Goal: Information Seeking & Learning: Understand process/instructions

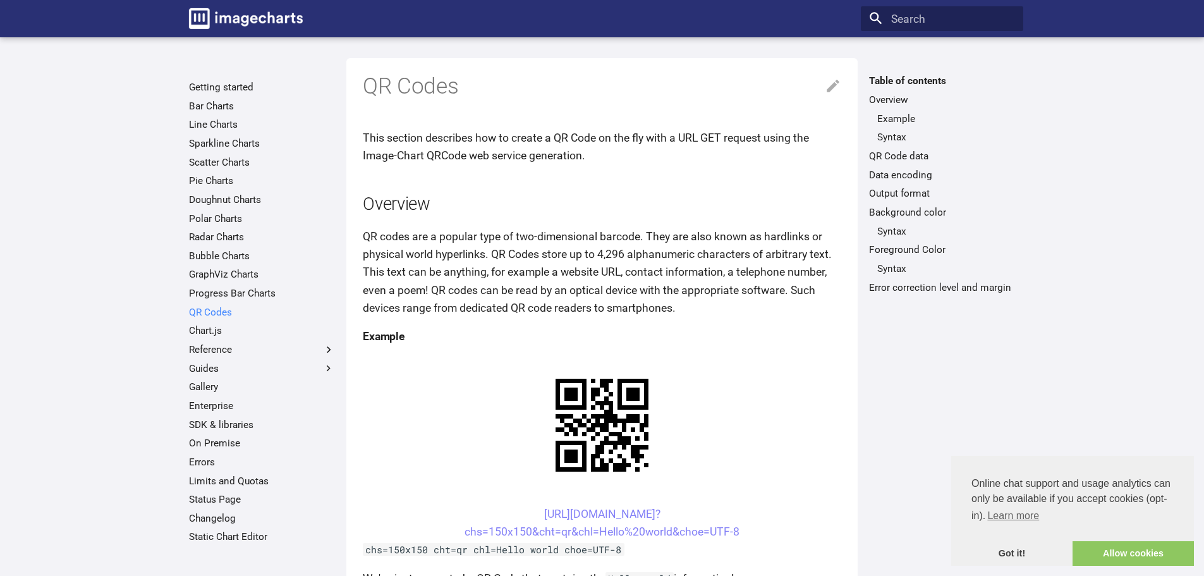
click at [202, 311] on link "QR Codes" at bounding box center [262, 312] width 146 height 13
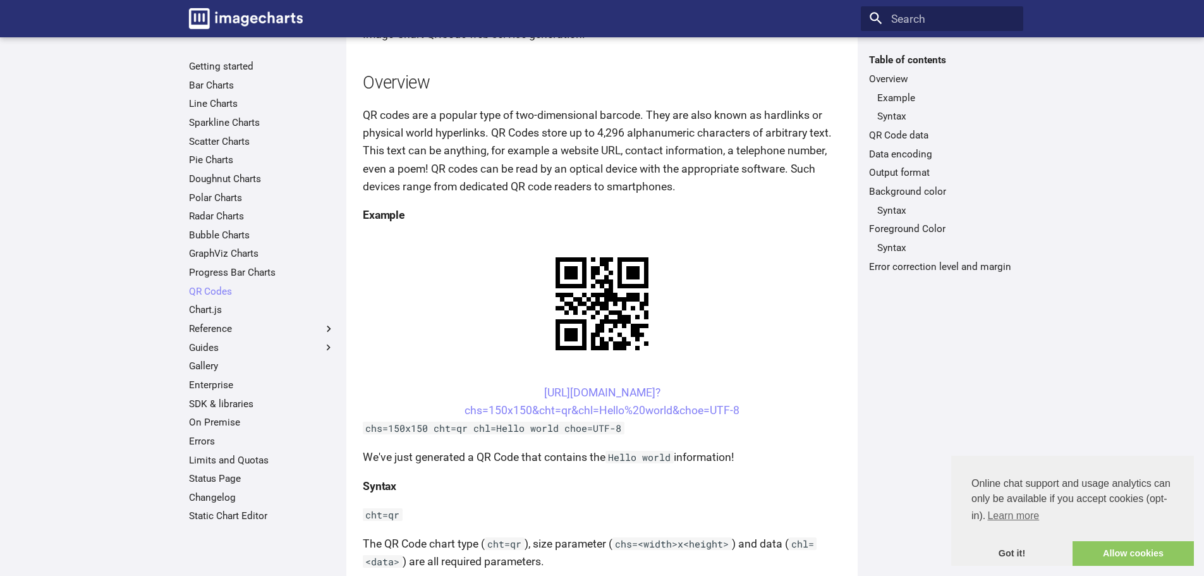
scroll to position [126, 0]
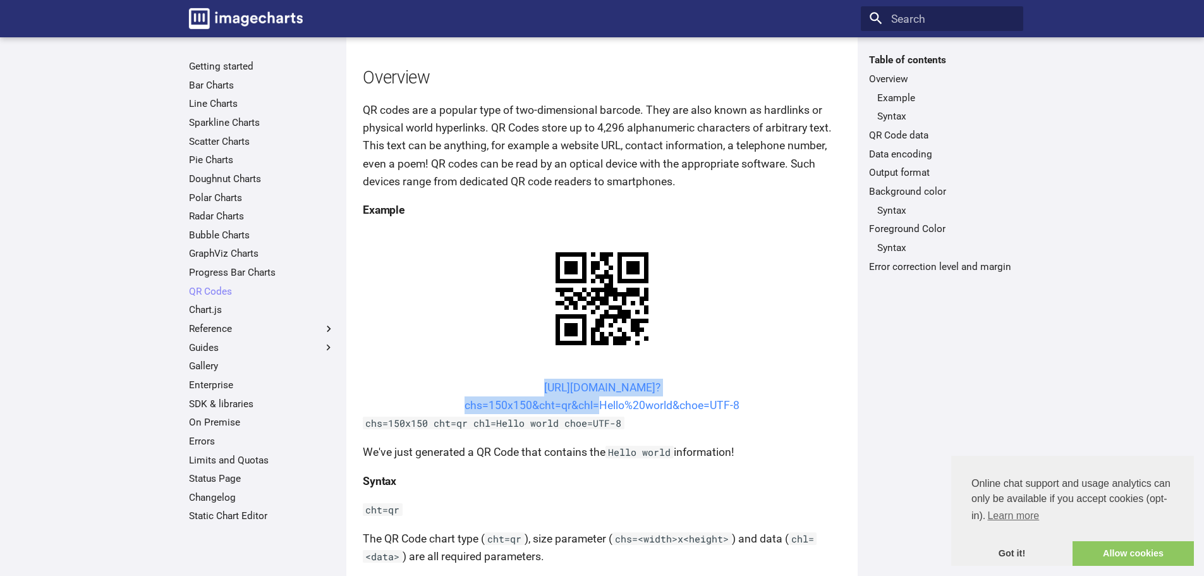
drag, startPoint x: 519, startPoint y: 385, endPoint x: 595, endPoint y: 407, distance: 79.6
click at [595, 407] on center "https://image-charts.com/chart? chs=150x150&cht=qr&chl=Hello%20world&choe=UTF-8" at bounding box center [602, 395] width 478 height 35
copy link "https://image-charts.com/chart? chs=150x150&cht=qr&chl"
